Goal: Information Seeking & Learning: Learn about a topic

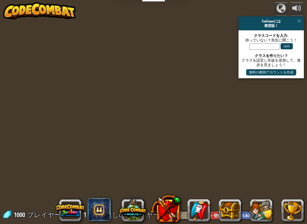
select select "ja"
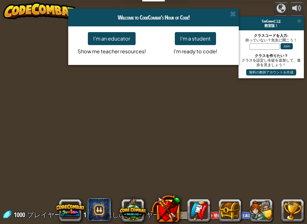
select select "ja"
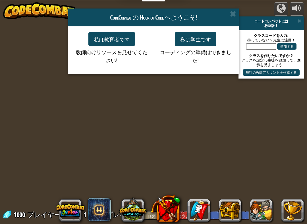
select select "ja"
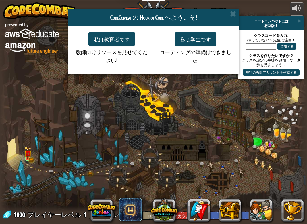
click at [197, 36] on button "私は学生です" at bounding box center [195, 39] width 41 height 14
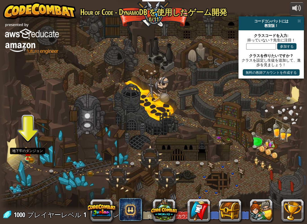
click at [25, 149] on img at bounding box center [28, 153] width 8 height 12
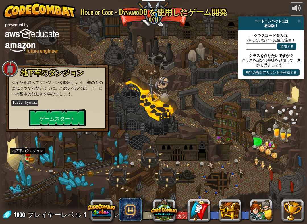
click at [52, 114] on button "ゲームスタート" at bounding box center [57, 118] width 57 height 17
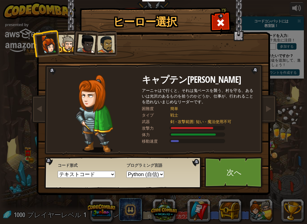
click at [62, 44] on div at bounding box center [67, 43] width 17 height 17
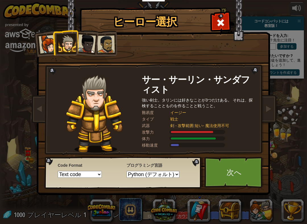
click at [70, 47] on div at bounding box center [67, 43] width 17 height 17
click at [39, 40] on div at bounding box center [48, 44] width 19 height 19
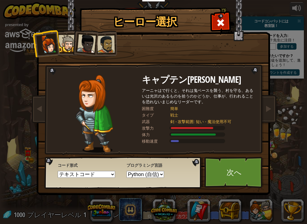
click at [69, 43] on div at bounding box center [67, 43] width 17 height 17
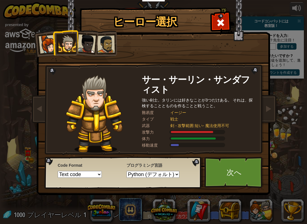
click at [75, 48] on div at bounding box center [67, 43] width 17 height 17
click at [83, 45] on div at bounding box center [86, 43] width 19 height 19
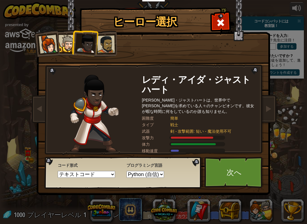
click at [104, 37] on div at bounding box center [106, 45] width 18 height 18
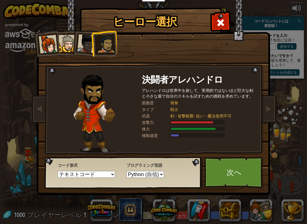
click at [84, 38] on div at bounding box center [86, 43] width 19 height 19
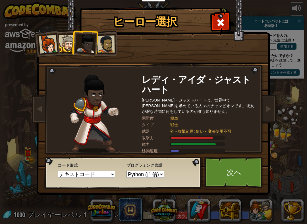
click at [68, 42] on div at bounding box center [67, 43] width 17 height 17
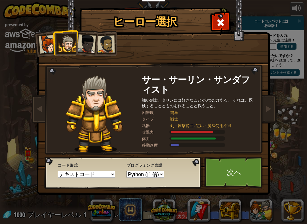
click at [52, 40] on div at bounding box center [48, 44] width 19 height 19
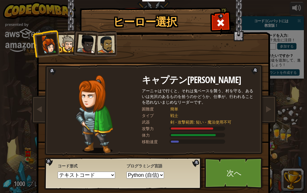
click at [59, 45] on div at bounding box center [67, 43] width 17 height 17
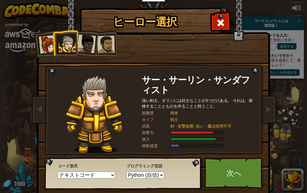
click at [225, 172] on link "次へ" at bounding box center [233, 172] width 59 height 31
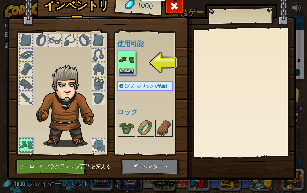
click at [130, 62] on img at bounding box center [126, 59] width 16 height 16
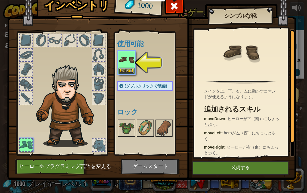
click at [132, 72] on button "装備する" at bounding box center [126, 71] width 16 height 6
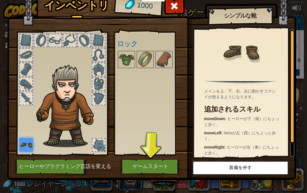
click at [127, 62] on img at bounding box center [126, 59] width 16 height 16
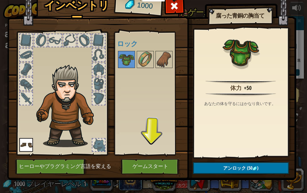
click at [261, 80] on img at bounding box center [240, 81] width 70 height 3
click at [269, 168] on button "アンロック (50 )" at bounding box center [241, 168] width 96 height 12
click at [266, 167] on button "ロックを解除しますか？" at bounding box center [241, 168] width 96 height 12
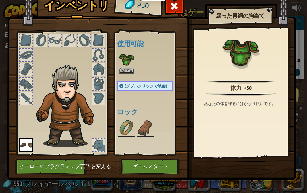
click at [130, 69] on font "装備する" at bounding box center [126, 70] width 11 height 3
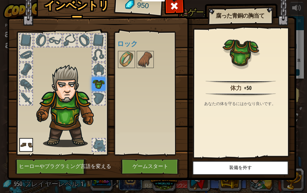
click at [100, 100] on div at bounding box center [98, 98] width 12 height 12
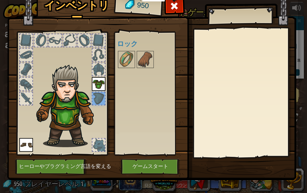
click at [98, 70] on div at bounding box center [98, 69] width 12 height 12
click at [98, 76] on img at bounding box center [69, 105] width 70 height 83
click at [152, 66] on img at bounding box center [145, 59] width 16 height 16
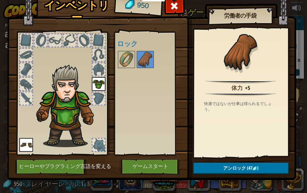
click at [256, 166] on button "アンロック (47 )" at bounding box center [241, 168] width 96 height 12
click at [258, 170] on font "ロックを解除しますか？" at bounding box center [241, 168] width 50 height 6
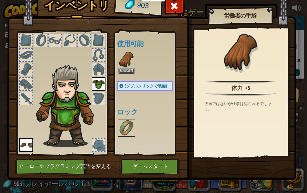
click at [127, 54] on img at bounding box center [126, 59] width 16 height 16
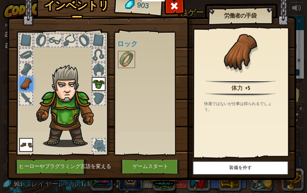
click at [124, 60] on img at bounding box center [126, 59] width 16 height 16
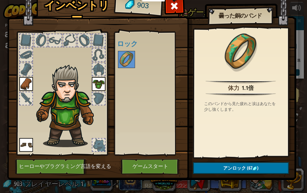
click at [236, 168] on font "アンロック" at bounding box center [234, 167] width 23 height 6
click at [243, 166] on font "ロックを解除しますか？" at bounding box center [241, 168] width 50 height 6
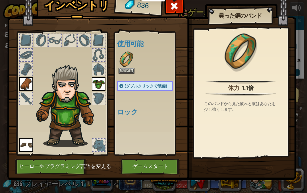
click at [132, 65] on img at bounding box center [126, 59] width 16 height 16
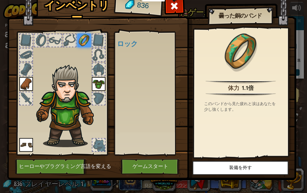
click at [26, 105] on div at bounding box center [26, 98] width 14 height 14
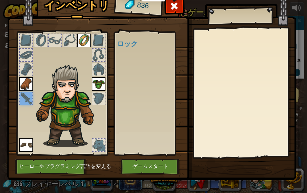
click at [123, 44] on font "ロック" at bounding box center [127, 43] width 20 height 9
click at [242, 126] on div at bounding box center [244, 93] width 100 height 128
click at [169, 168] on button "ゲームスタート" at bounding box center [150, 166] width 59 height 16
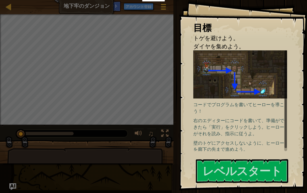
click at [281, 169] on font "レベルスタート" at bounding box center [241, 170] width 79 height 15
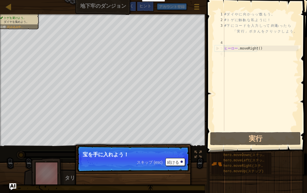
click at [181, 155] on p "宝を手に入れよう！" at bounding box center [133, 154] width 101 height 6
click at [179, 162] on button "続ける" at bounding box center [175, 162] width 20 height 8
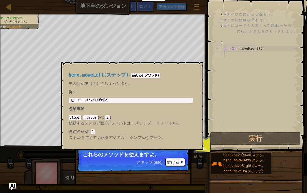
click at [248, 158] on font "hero.moveLeft(ステップ)" at bounding box center [245, 160] width 44 height 4
click at [257, 165] on font "hero.moveRight(ステップ)" at bounding box center [246, 166] width 46 height 4
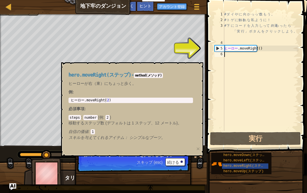
click at [166, 164] on button "続ける" at bounding box center [175, 162] width 20 height 8
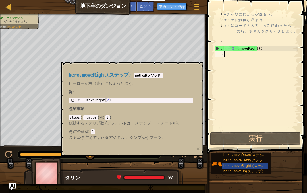
click at [270, 134] on button "実行" at bounding box center [255, 138] width 91 height 13
click at [257, 157] on font "hero.moveDown(ステップ)" at bounding box center [245, 155] width 44 height 4
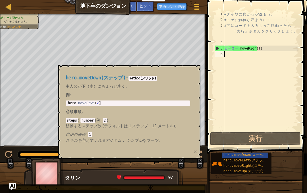
click at [270, 137] on button "実行" at bounding box center [255, 138] width 91 height 13
click at [255, 163] on div "hero.moveRight(ステップ)" at bounding box center [245, 165] width 46 height 5
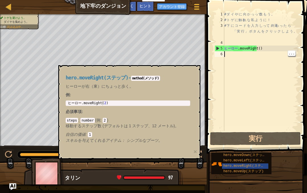
click at [267, 139] on button "実行" at bounding box center [255, 138] width 91 height 13
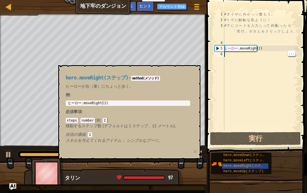
click at [167, 74] on div "hero.moveRight(ステップ) - method(メソッド) ヒーローが右（東）にちょっと歩く。 例 : 1 ヒーロー .moveRight ( 2…" at bounding box center [128, 109] width 132 height 79
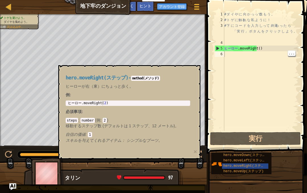
click at [147, 3] on div "ヒント" at bounding box center [145, 6] width 18 height 11
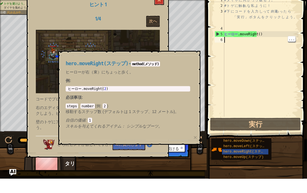
click at [179, 158] on button "続ける" at bounding box center [175, 162] width 20 height 8
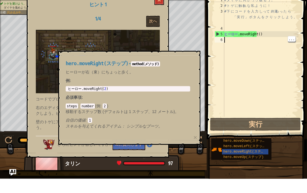
click at [196, 148] on font "×" at bounding box center [194, 151] width 3 height 7
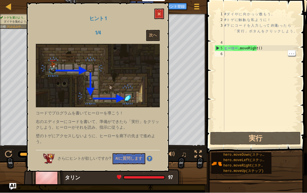
click at [200, 152] on div at bounding box center [197, 154] width 7 height 7
click at [198, 152] on div at bounding box center [197, 154] width 7 height 7
click at [231, 28] on div "# ダ イ や に 向 か っ って 進 も う 。 # ト ゲ に 触る れ な 私 よ う に ！ # 下 に コ ー ド を 入 力 し って 、 終焉…" at bounding box center [260, 76] width 75 height 131
click at [232, 39] on div "# ダ イ や に 向 か っ って 進 も う 。 # ト ゲ に 触る れ な 私 よ う に ！ # 下 に コ ー ド を 入 力 し って 、 終焉…" at bounding box center [260, 76] width 75 height 131
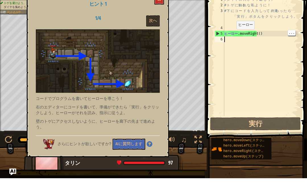
click at [153, 30] on button "次へ" at bounding box center [153, 35] width 14 height 11
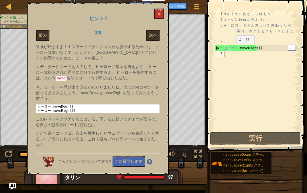
click at [153, 37] on font "次へ" at bounding box center [153, 35] width 8 height 5
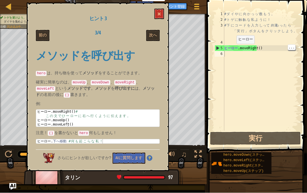
click at [153, 35] on font "次へ" at bounding box center [153, 35] width 8 height 5
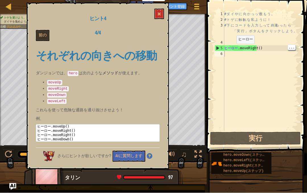
click at [162, 12] on button at bounding box center [159, 14] width 10 height 11
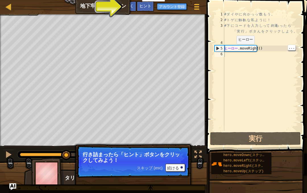
click at [178, 169] on font "続ける" at bounding box center [173, 167] width 12 height 5
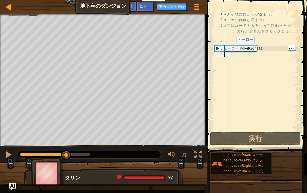
click at [116, 1] on button "AIに聞く" at bounding box center [126, 6] width 21 height 11
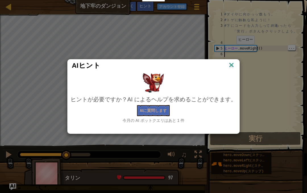
click at [158, 109] on font "AIに質問します" at bounding box center [153, 109] width 27 height 5
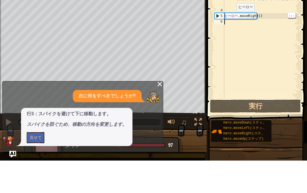
click at [36, 167] on font "見せて" at bounding box center [36, 169] width 12 height 5
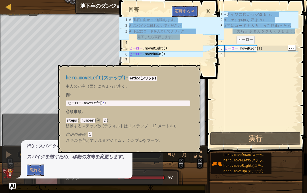
click at [262, 158] on div "hero.moveLeft(ステップ)" at bounding box center [245, 160] width 46 height 5
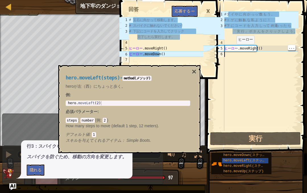
click at [265, 153] on div "hero.moveDown(ステップ)" at bounding box center [245, 154] width 46 height 5
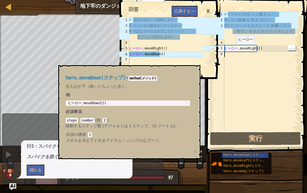
click at [265, 154] on div "hero.moveDown(ステップ)" at bounding box center [245, 154] width 46 height 5
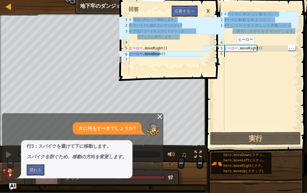
click at [260, 154] on font "hero.moveDown(ステップ)" at bounding box center [245, 155] width 44 height 4
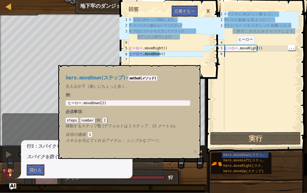
click at [260, 154] on font "hero.moveDown(ステップ)" at bounding box center [245, 155] width 44 height 4
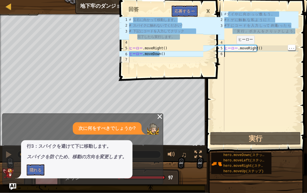
click at [263, 153] on font "hero.moveDown(ステップ)" at bounding box center [245, 155] width 44 height 4
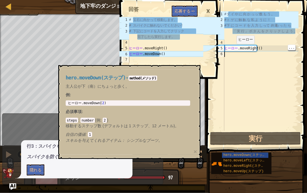
click at [109, 105] on div "ヒーロー .moveDown ( 2 ) ​" at bounding box center [128, 107] width 122 height 13
type textarea "abcde fg"
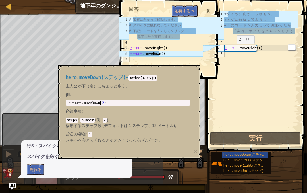
click at [88, 105] on div "ヒーロー .moveDown ( 2 ) ​" at bounding box center [128, 107] width 122 height 13
click at [261, 156] on font "hero.moveDown(ステップ)" at bounding box center [245, 155] width 44 height 4
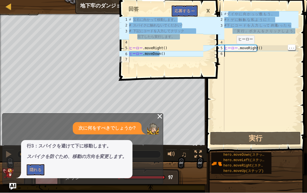
click at [270, 140] on button "実行" at bounding box center [255, 138] width 91 height 13
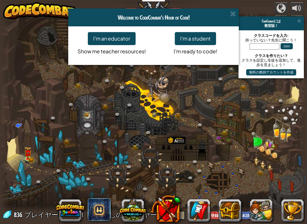
select select "ja"
